Goal: Task Accomplishment & Management: Use online tool/utility

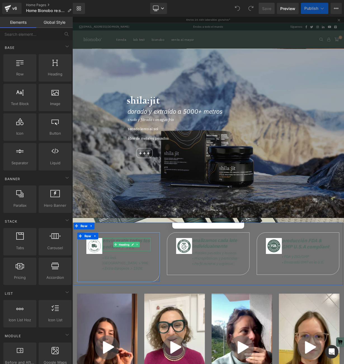
click at [117, 298] on strong "eNVÍO GRATIS TODOS LOS pedidos > 75€" at bounding box center [139, 300] width 59 height 16
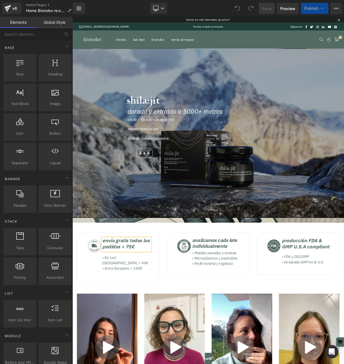
click at [117, 298] on strong "eNVÍO GRATIS TODOS LOS pedidos > 75€" at bounding box center [139, 300] width 59 height 16
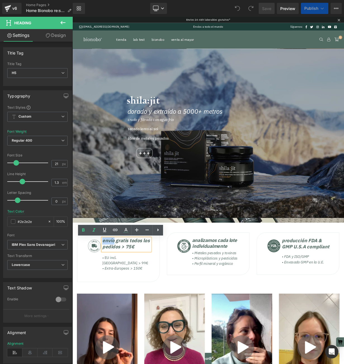
scroll to position [4391, 338]
click at [136, 297] on strong "eNVÍO GRATIS TODOS LOS pedidos > 75€" at bounding box center [139, 300] width 59 height 16
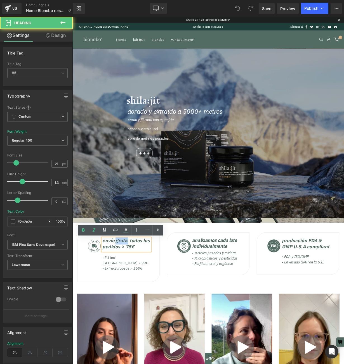
click at [136, 297] on strong "eNVÍO GRATIS TODOS LOS pedidos > 75€" at bounding box center [139, 300] width 59 height 16
click at [133, 303] on strong "eNVÍO GRATIS TODOS LOS pedidos > 75€" at bounding box center [139, 300] width 59 height 16
click at [125, 296] on strong "eNVÍO GRATIS TODOS LOS pedidos > 75€" at bounding box center [139, 300] width 59 height 16
click at [127, 296] on strong "eNVÍO GRATIS TODOS LOS pedidos > 75€" at bounding box center [139, 300] width 59 height 16
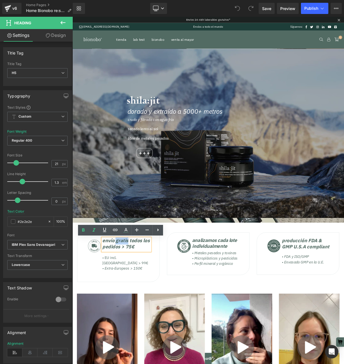
click at [126, 299] on strong "eNVÍO GRATIS TODOS LOS pedidos > 75€" at bounding box center [139, 300] width 59 height 16
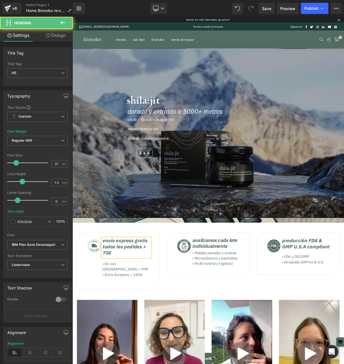
click at [111, 311] on strong "eNVÍO EXPRESS GRATIS TODOS LOS pedidos > 75€" at bounding box center [138, 304] width 56 height 24
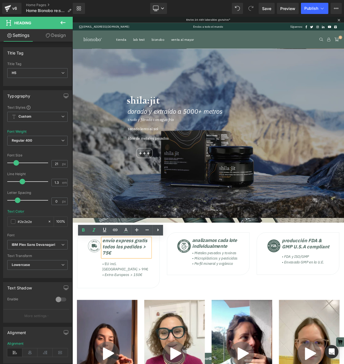
click at [114, 303] on strong "eNVÍO EXPRESS GRATIS TODOS LOS pedidos > 75€" at bounding box center [138, 304] width 56 height 24
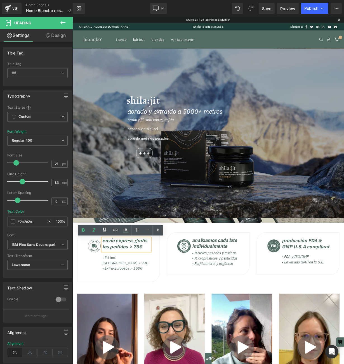
scroll to position [4391, 338]
click at [115, 304] on strong "eNVÍO EXPRESS GRATIS LOS pedidos > 75€" at bounding box center [138, 300] width 56 height 16
click at [152, 307] on strong "eNVÍO EXPRESS GRATIS EN pedidos > 75€" at bounding box center [138, 300] width 56 height 16
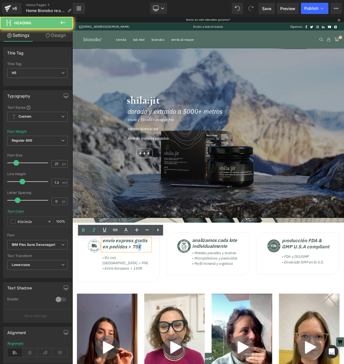
click at [151, 306] on strong "eNVÍO EXPRESS GRATIS EN pedidos > 75€" at bounding box center [138, 300] width 56 height 16
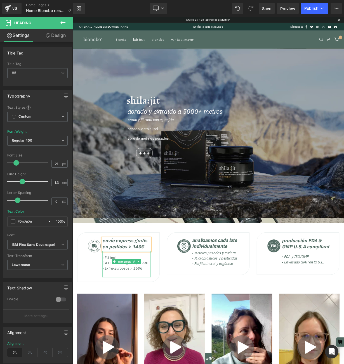
click at [121, 317] on span "• EU incl. [GEOGRAPHIC_DATA] > 99€" at bounding box center [138, 320] width 57 height 12
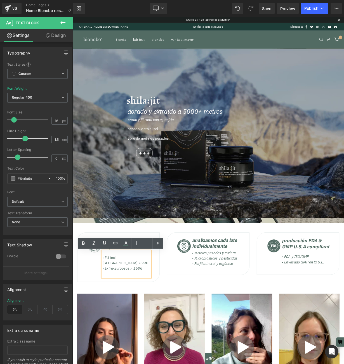
click at [155, 317] on span "• EU incl. [GEOGRAPHIC_DATA] > 99€" at bounding box center [138, 320] width 57 height 12
click at [156, 318] on span "• EU incl. [GEOGRAPHIC_DATA] > 99€" at bounding box center [138, 320] width 57 height 12
click at [163, 317] on p "• EU incl. [GEOGRAPHIC_DATA] €" at bounding box center [140, 320] width 60 height 13
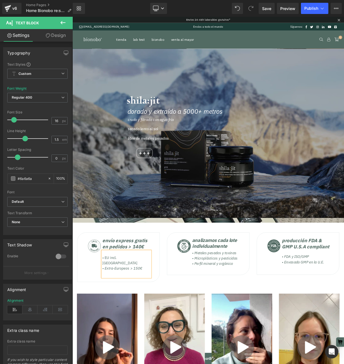
click at [179, 331] on div "Image eNVÍO EXPRESS GRATIS EN pedidos > 140€ Heading • EU incl. [GEOGRAPHIC_DAT…" at bounding box center [129, 317] width 103 height 62
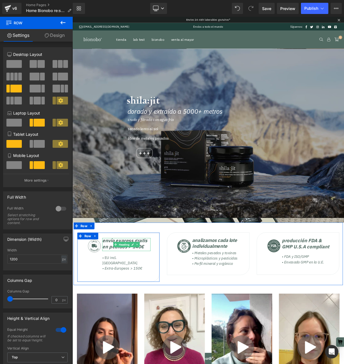
click at [114, 298] on strong "eNVÍO EXPRESS GRATIS EN pedidos > 140€" at bounding box center [138, 300] width 56 height 16
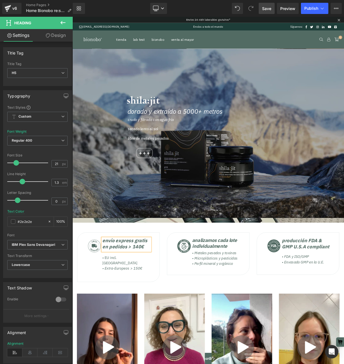
click at [266, 7] on span "Save" at bounding box center [266, 9] width 9 height 6
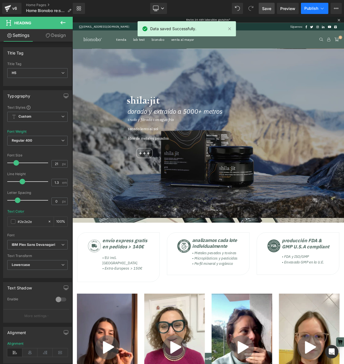
click at [311, 5] on button "Publish" at bounding box center [314, 8] width 27 height 11
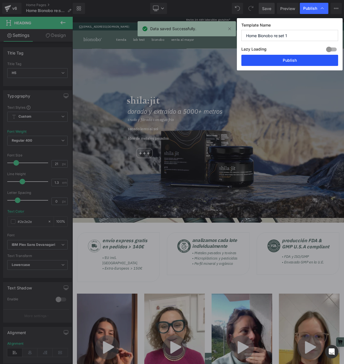
click at [300, 63] on button "Publish" at bounding box center [289, 60] width 97 height 11
